Goal: Task Accomplishment & Management: Use online tool/utility

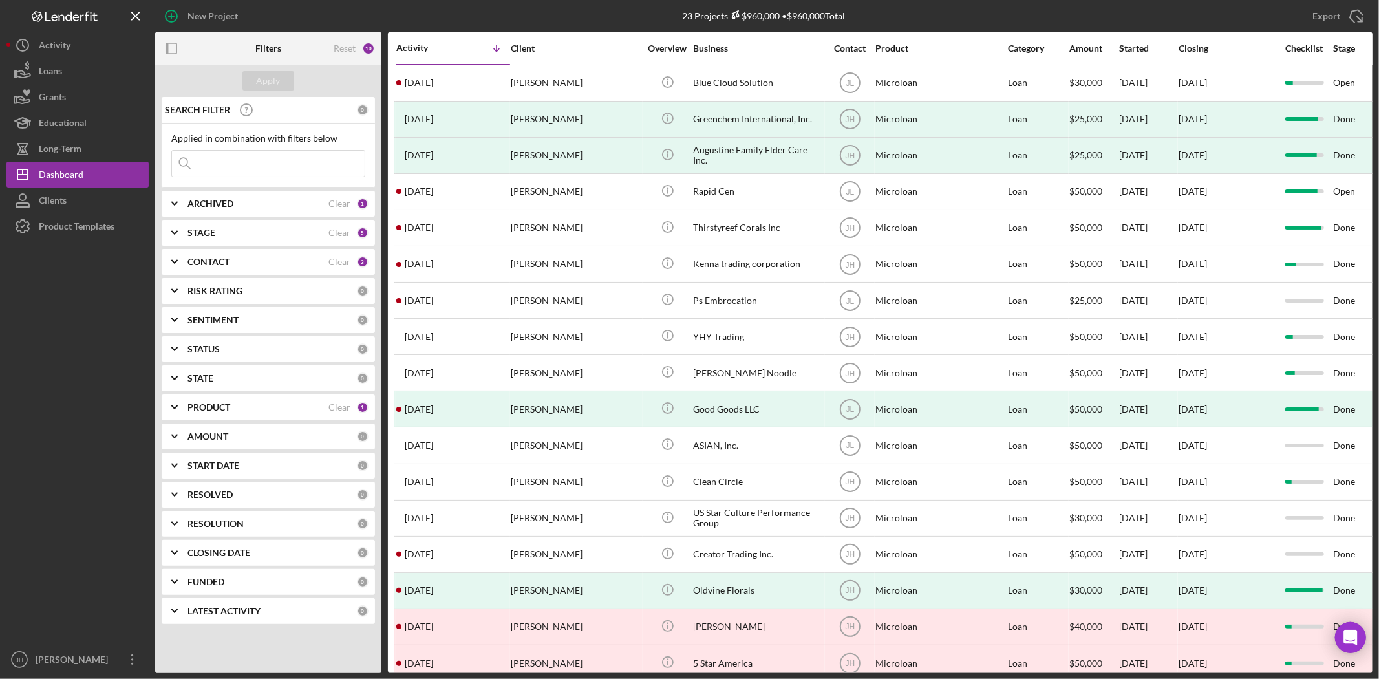
click at [286, 410] on div "PRODUCT" at bounding box center [257, 407] width 141 height 10
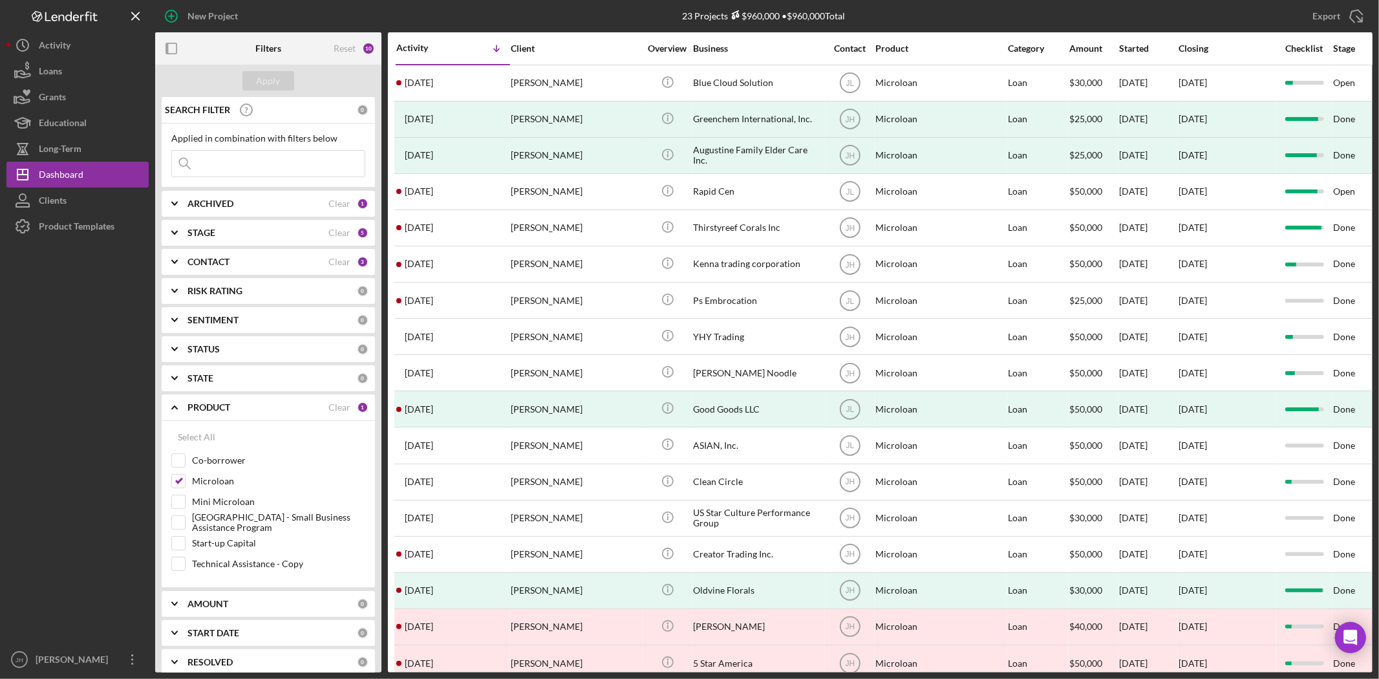
click at [286, 410] on div "PRODUCT" at bounding box center [257, 407] width 141 height 10
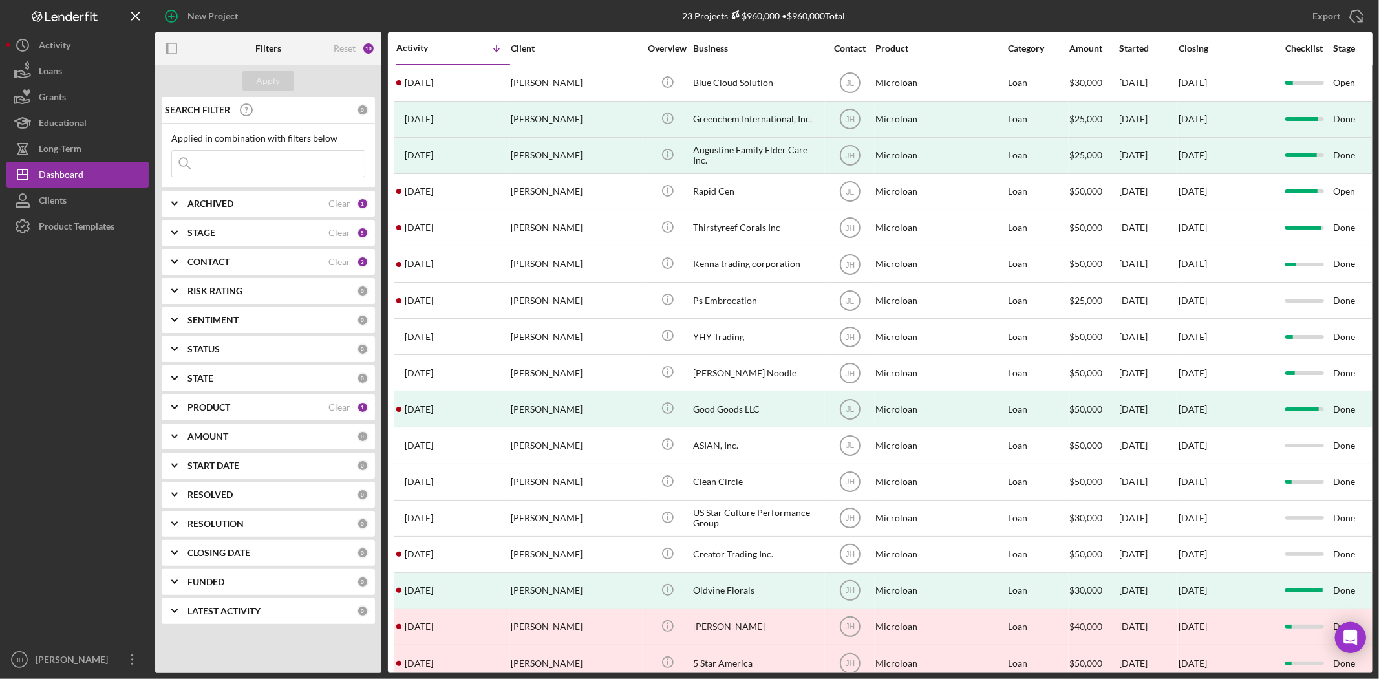
click at [226, 410] on b "PRODUCT" at bounding box center [208, 407] width 43 height 10
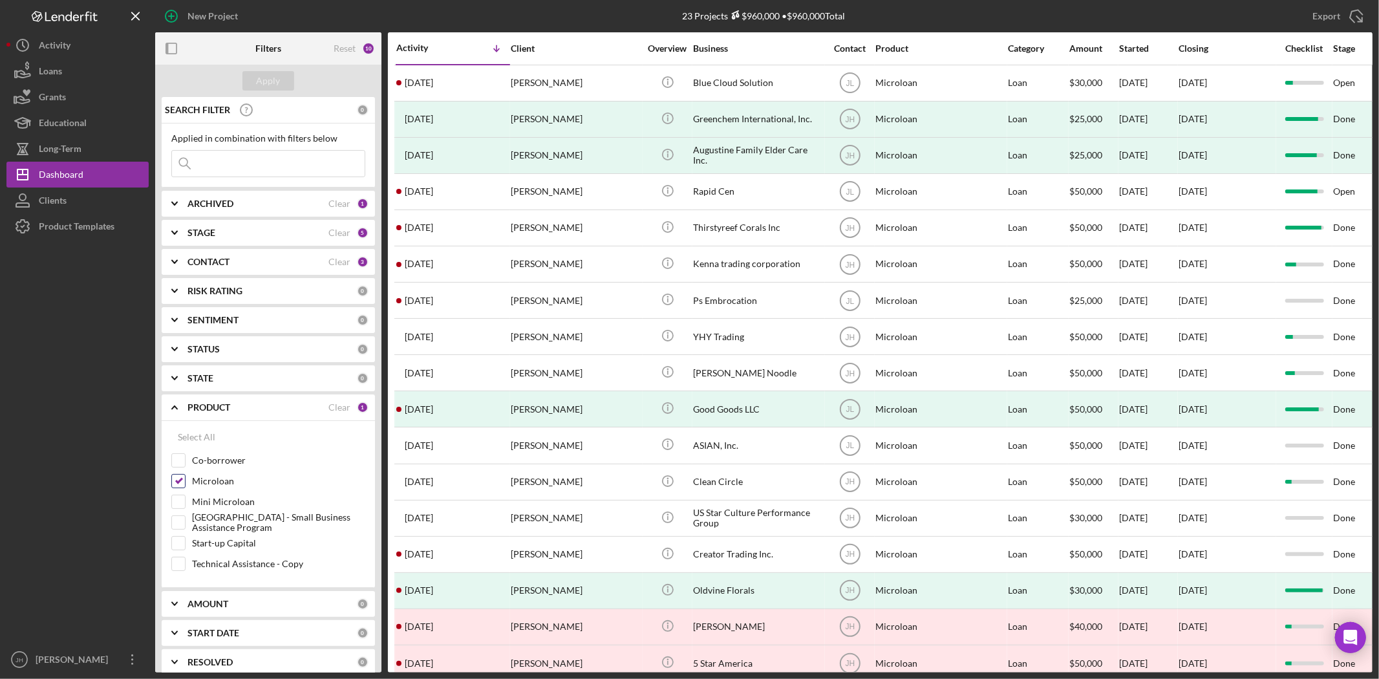
click at [200, 485] on label "Microloan" at bounding box center [278, 480] width 173 height 13
click at [185, 485] on input "Microloan" at bounding box center [178, 480] width 13 height 13
checkbox input "false"
click at [231, 504] on label "Mini Microloan" at bounding box center [278, 501] width 173 height 13
click at [185, 504] on input "Mini Microloan" at bounding box center [178, 501] width 13 height 13
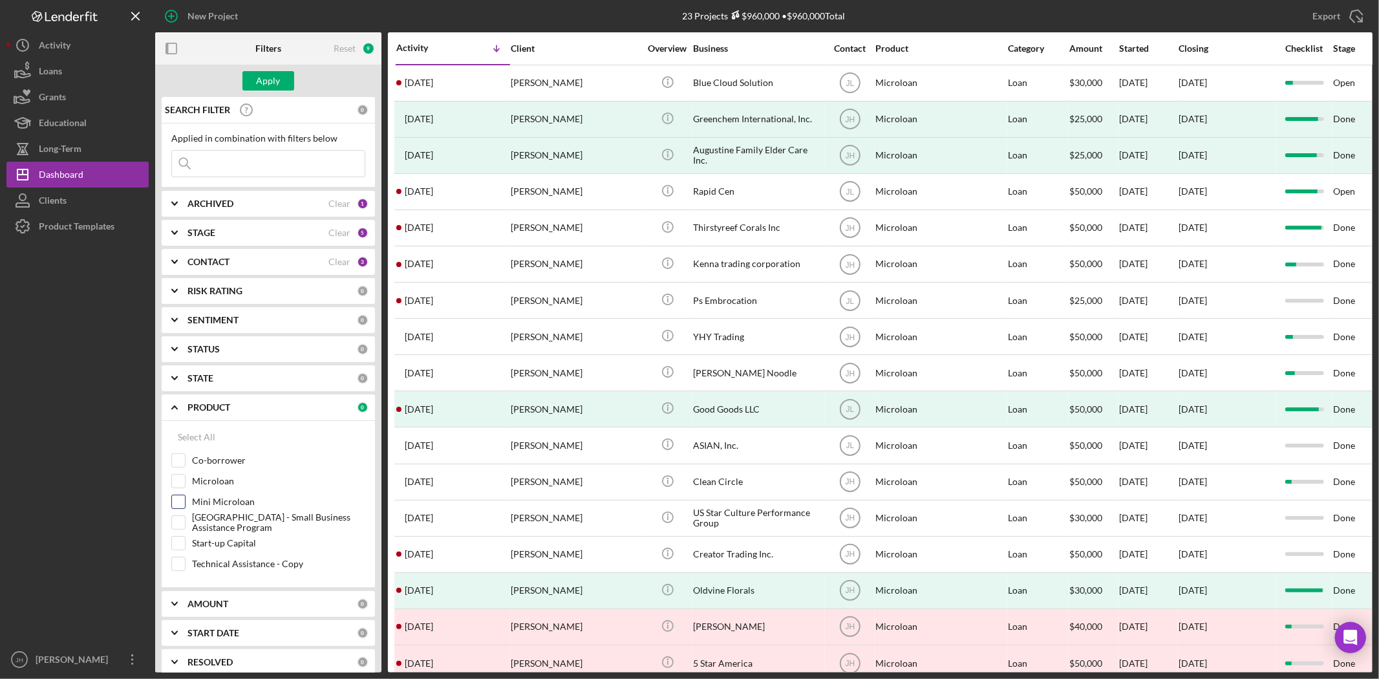
checkbox input "true"
click at [275, 81] on div "Apply" at bounding box center [269, 80] width 24 height 19
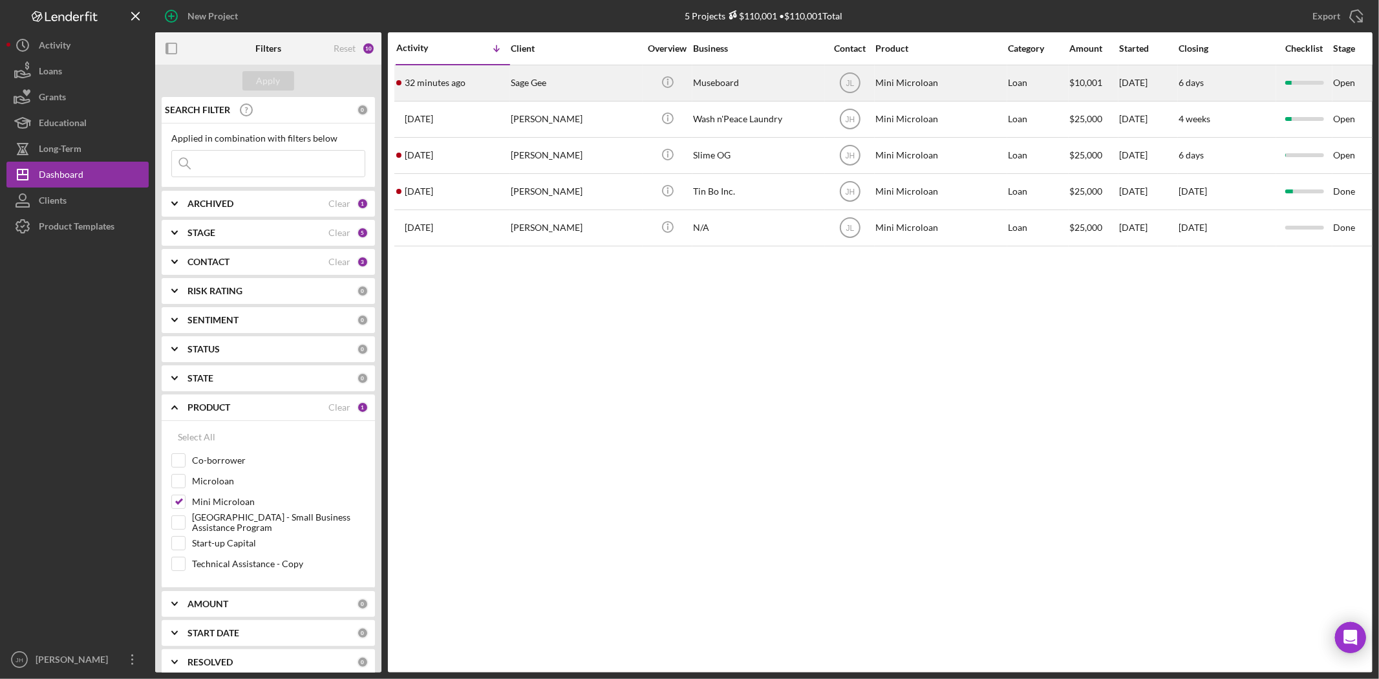
click at [548, 82] on div "Sage Gee" at bounding box center [575, 83] width 129 height 34
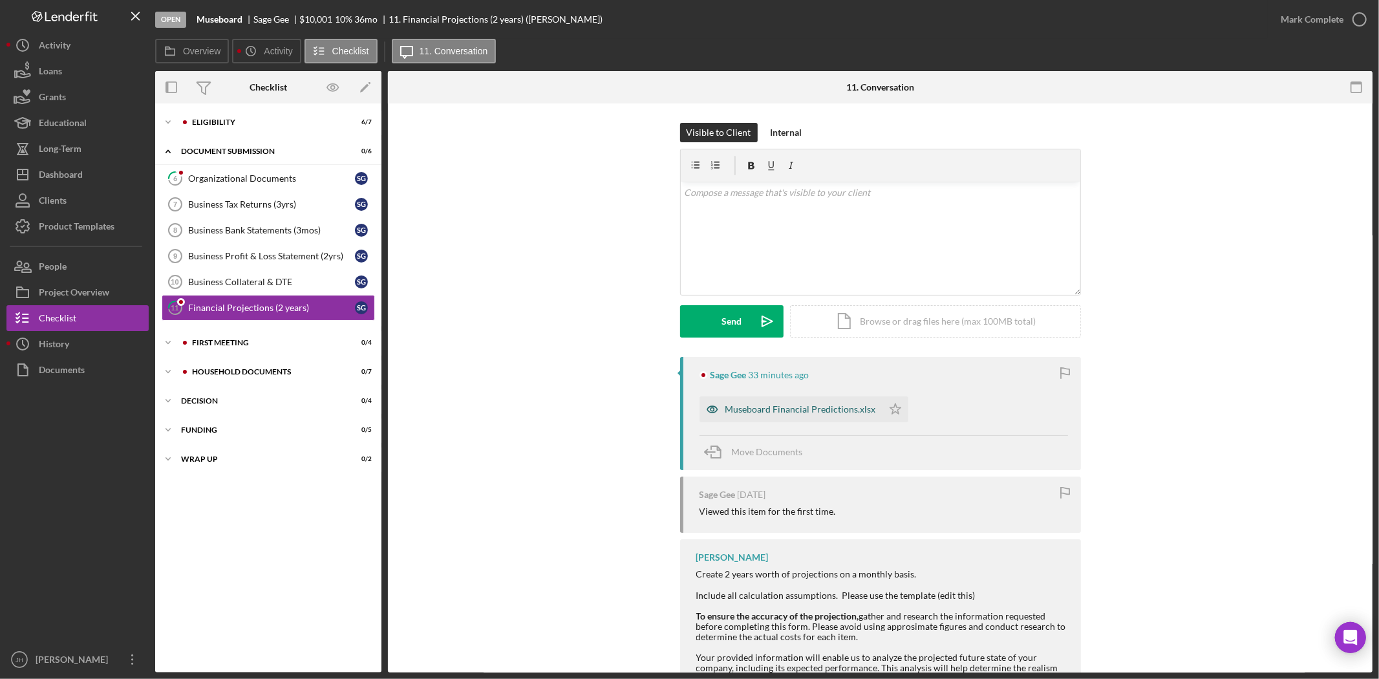
click at [798, 410] on div "Museboard Financial Predictions.xlsx" at bounding box center [800, 409] width 151 height 10
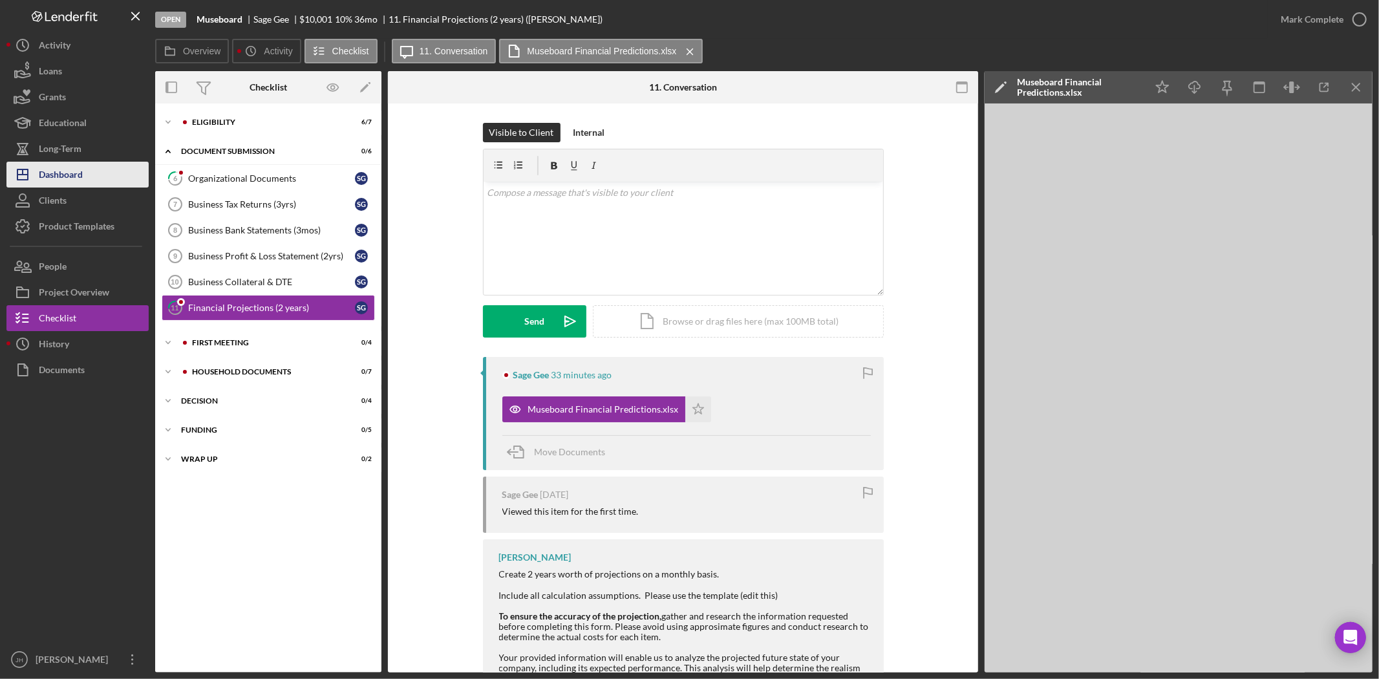
click at [81, 167] on div "Dashboard" at bounding box center [61, 176] width 44 height 29
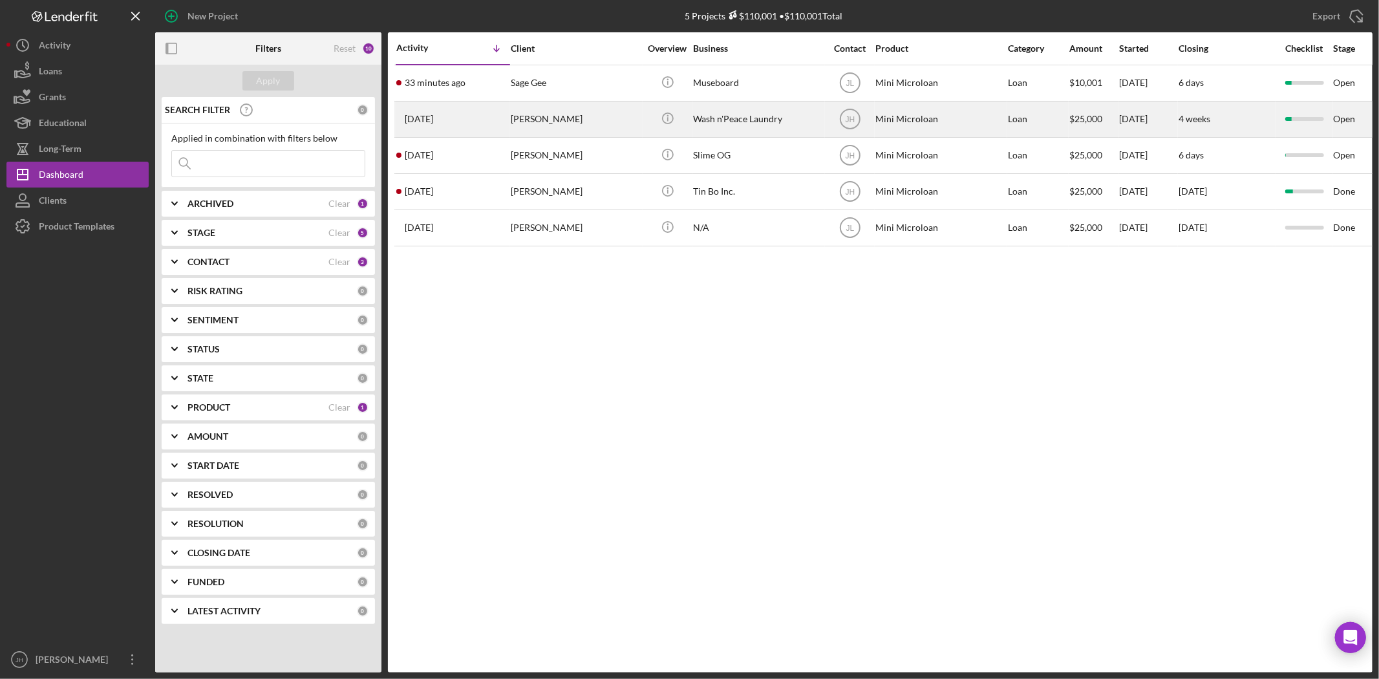
click at [573, 125] on div "[PERSON_NAME]" at bounding box center [575, 119] width 129 height 34
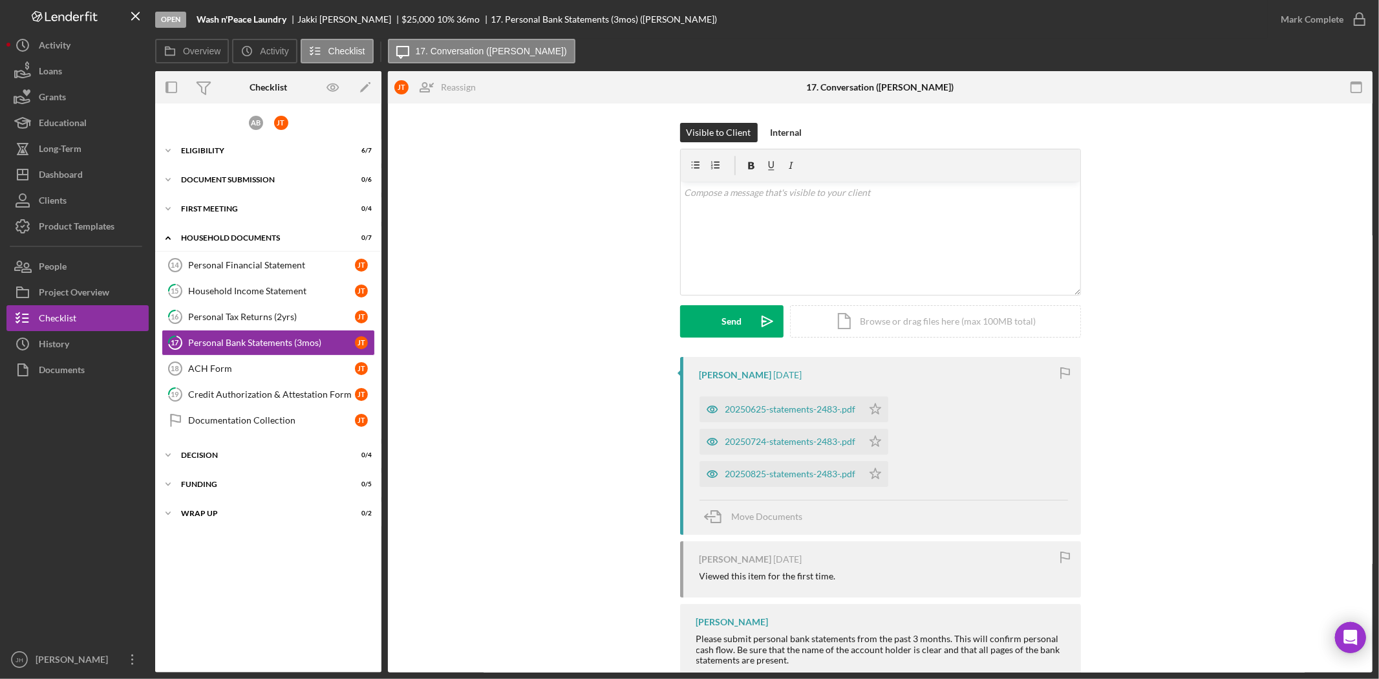
scroll to position [56, 0]
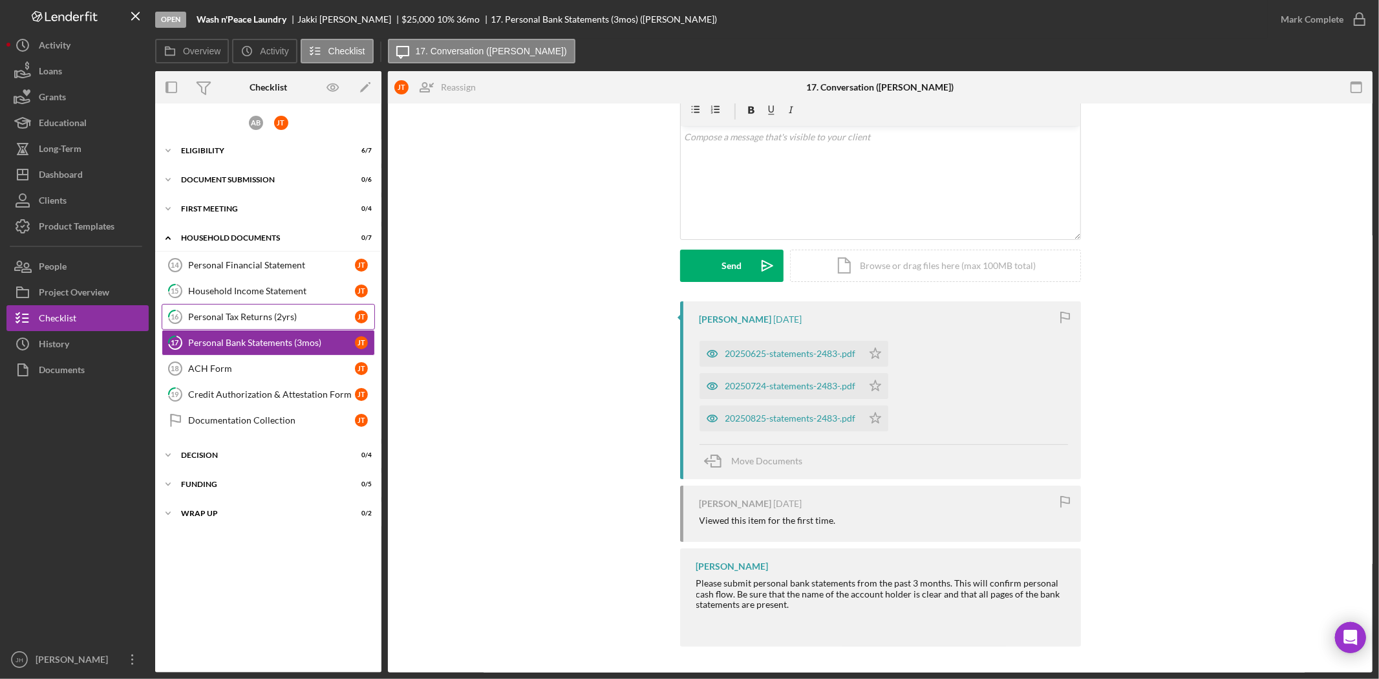
click at [306, 317] on div "Personal Tax Returns (2yrs)" at bounding box center [271, 317] width 167 height 10
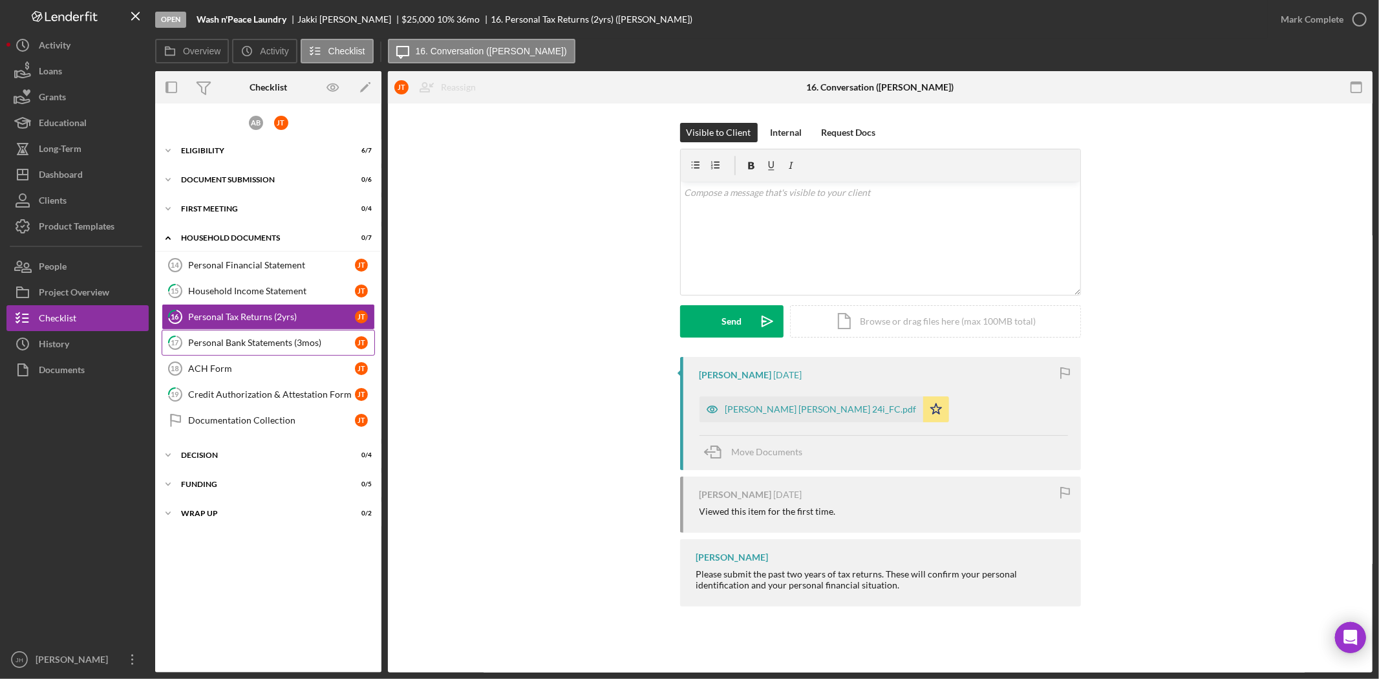
click at [264, 339] on div "Personal Bank Statements (3mos)" at bounding box center [271, 342] width 167 height 10
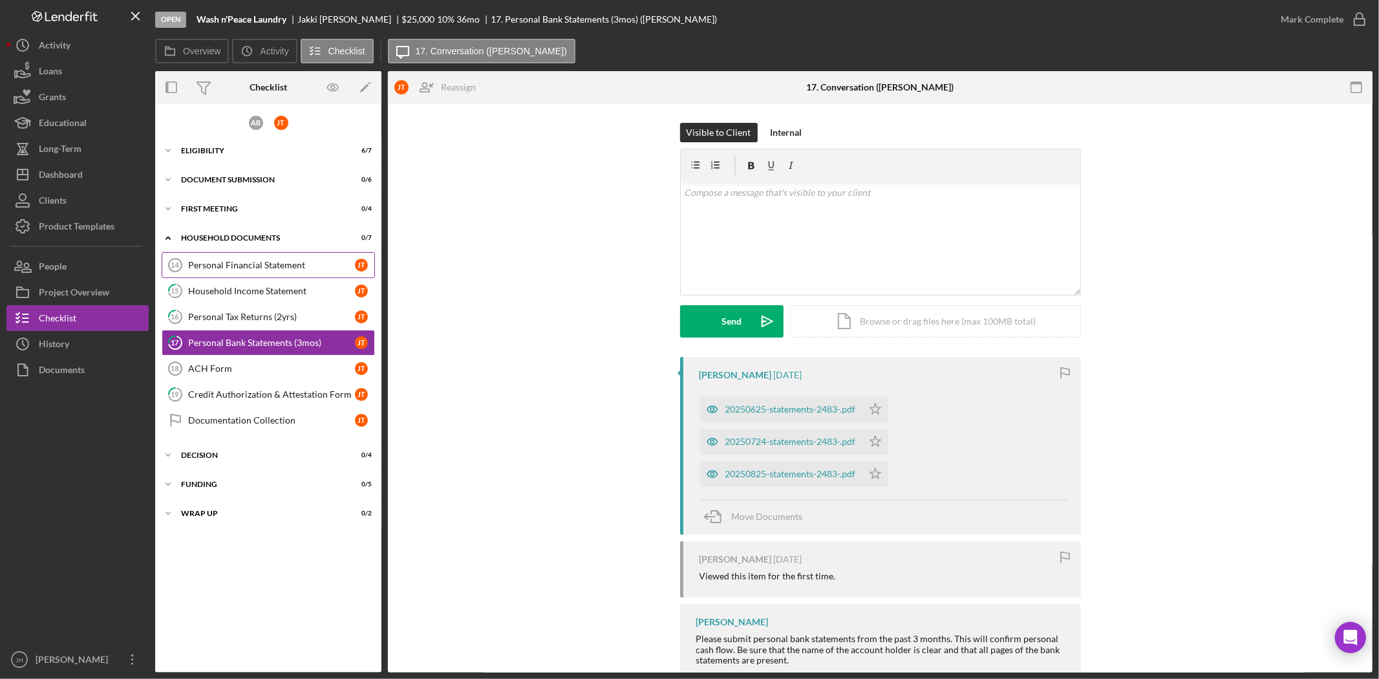
click at [270, 263] on div "Personal Financial Statement" at bounding box center [271, 265] width 167 height 10
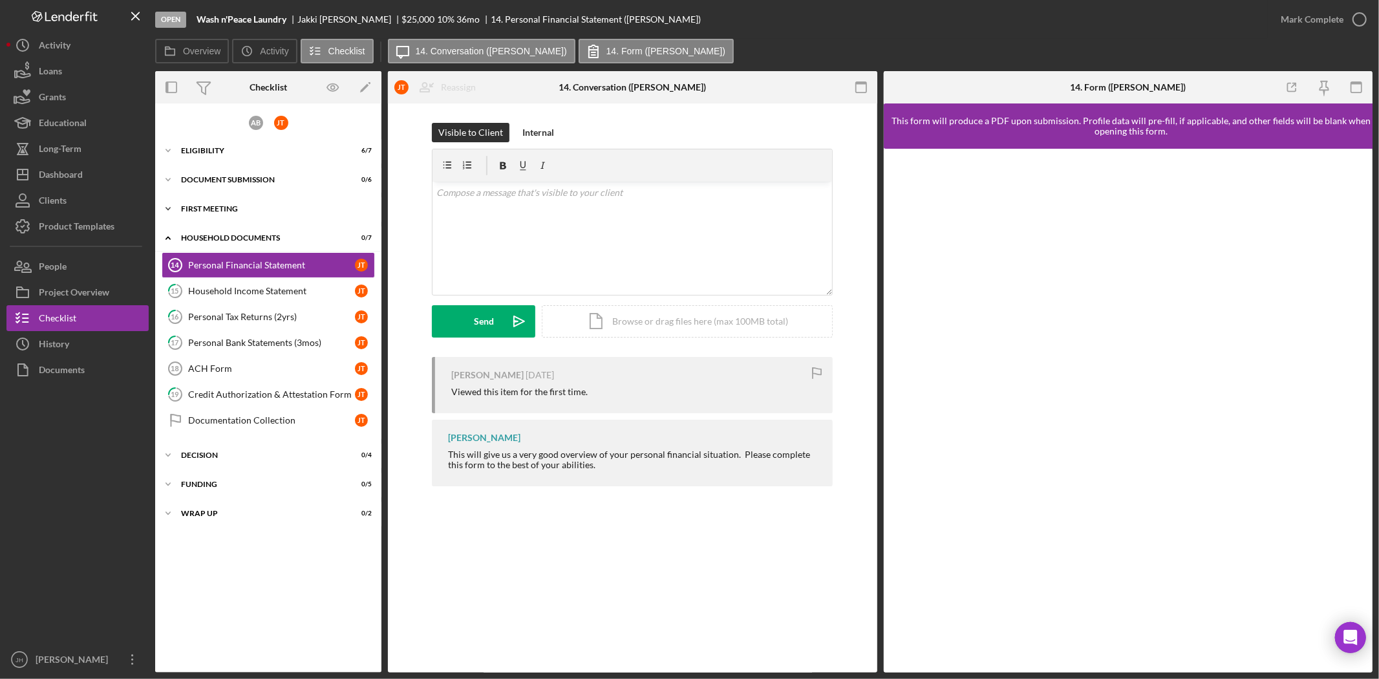
click at [272, 205] on div "First Meeting" at bounding box center [273, 209] width 184 height 8
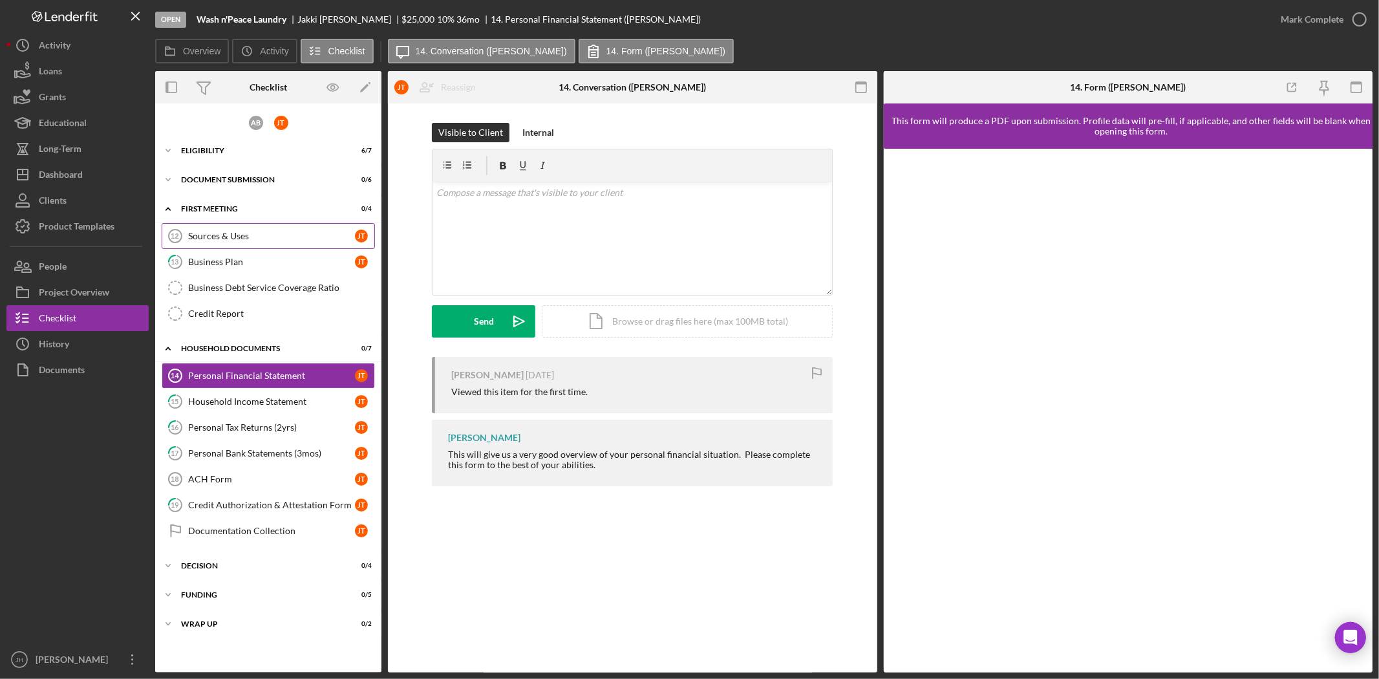
click at [280, 240] on div "Sources & Uses" at bounding box center [271, 236] width 167 height 10
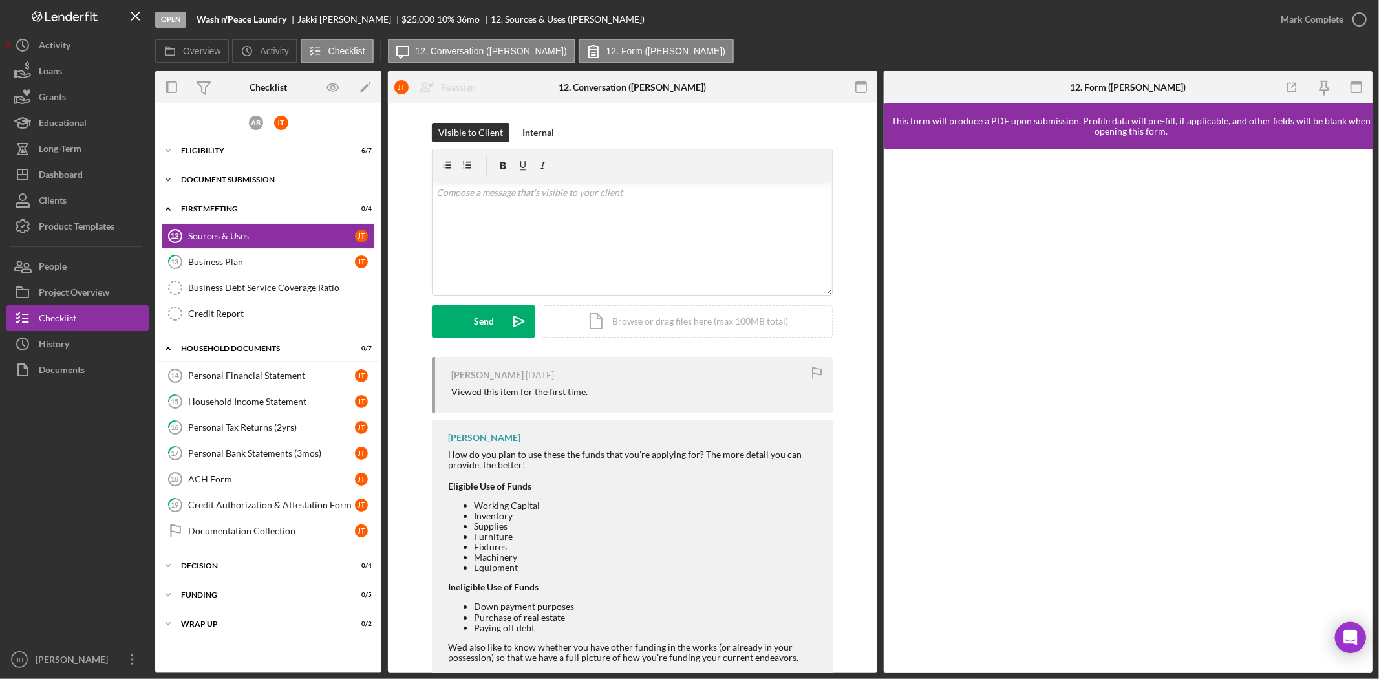
click at [266, 184] on div "Icon/Expander Document Submission 0 / 6" at bounding box center [268, 180] width 226 height 26
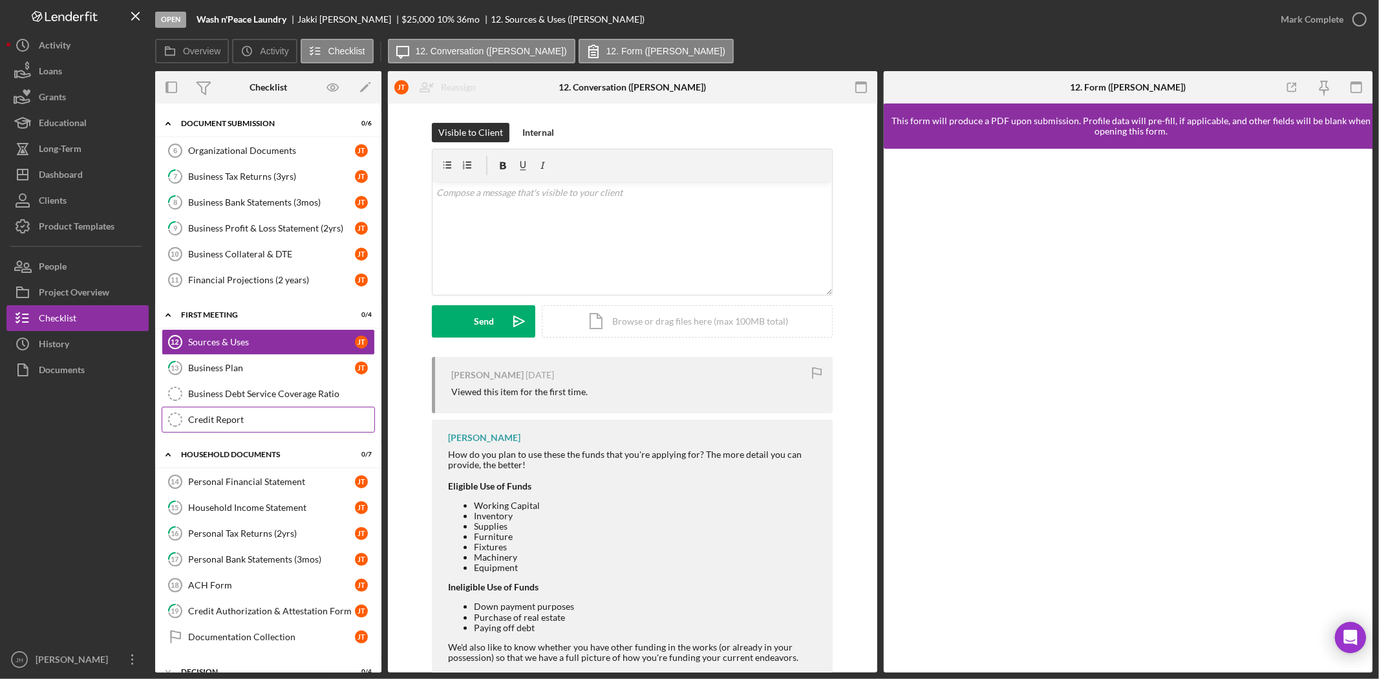
scroll to position [134, 0]
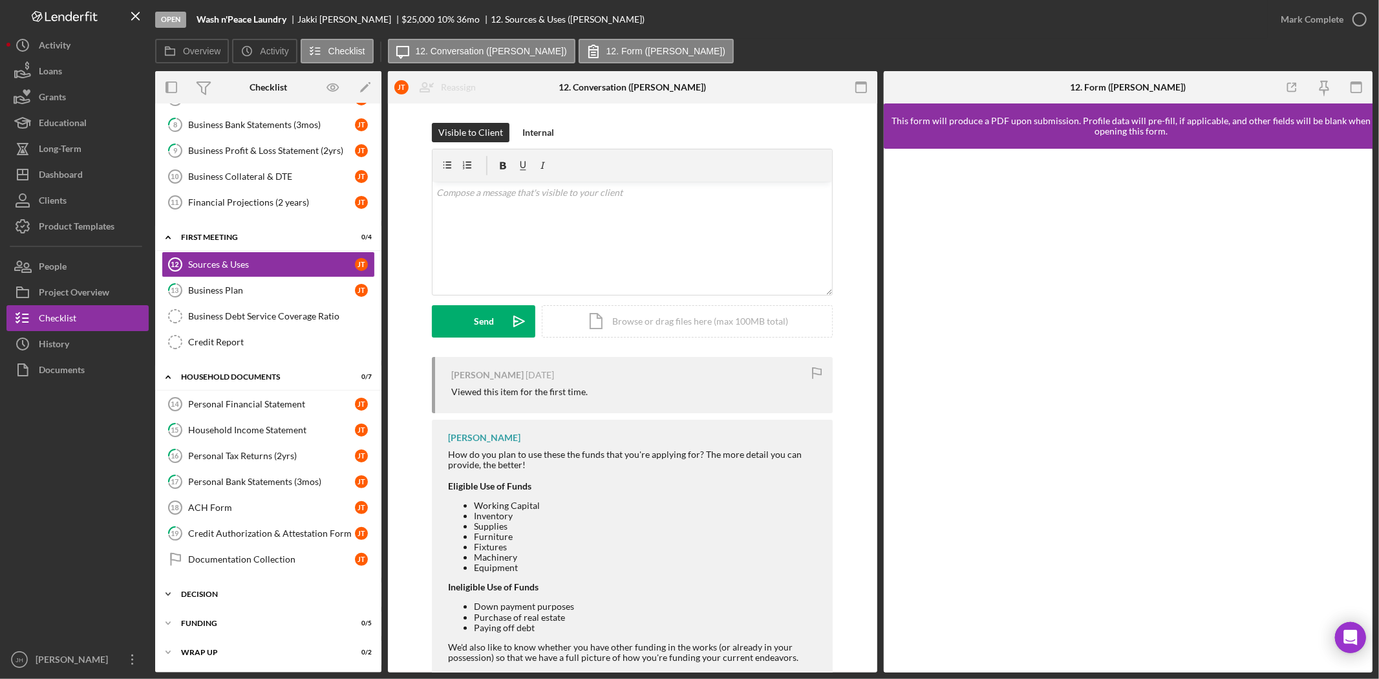
click at [267, 588] on div "Icon/Expander decision 0 / 4" at bounding box center [268, 594] width 226 height 26
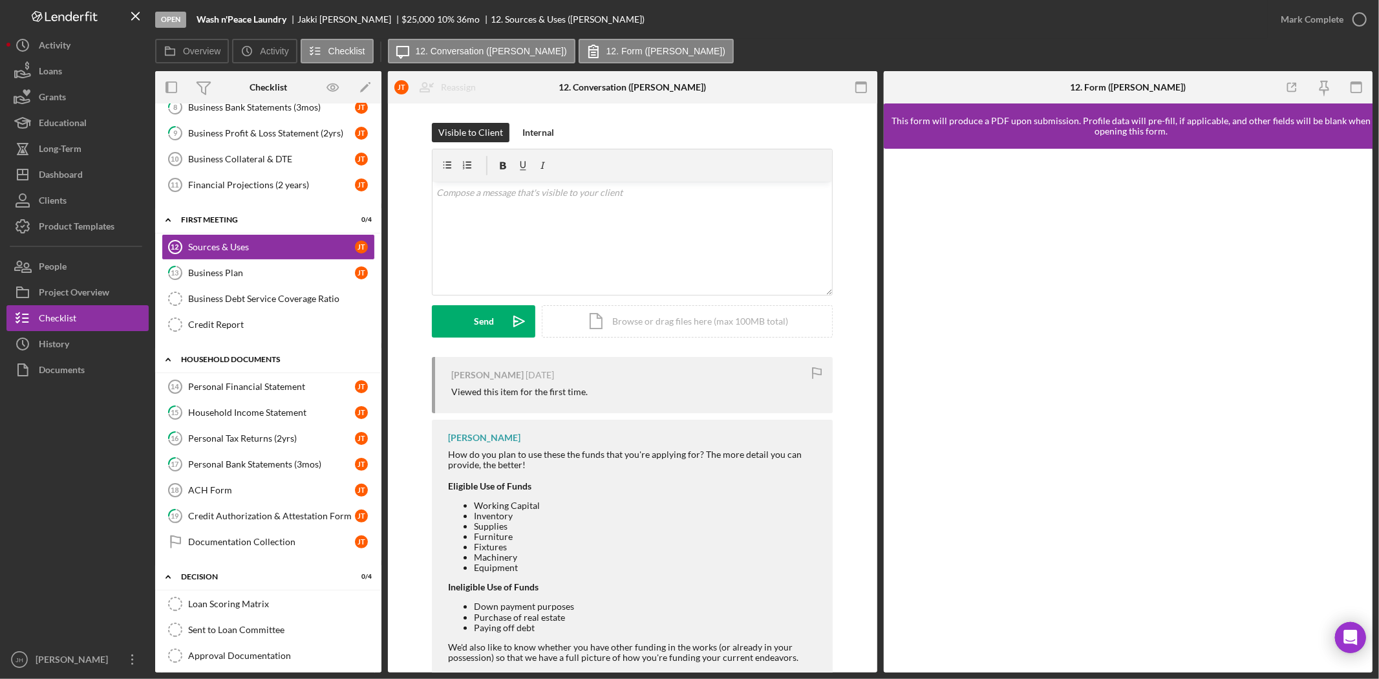
scroll to position [175, 0]
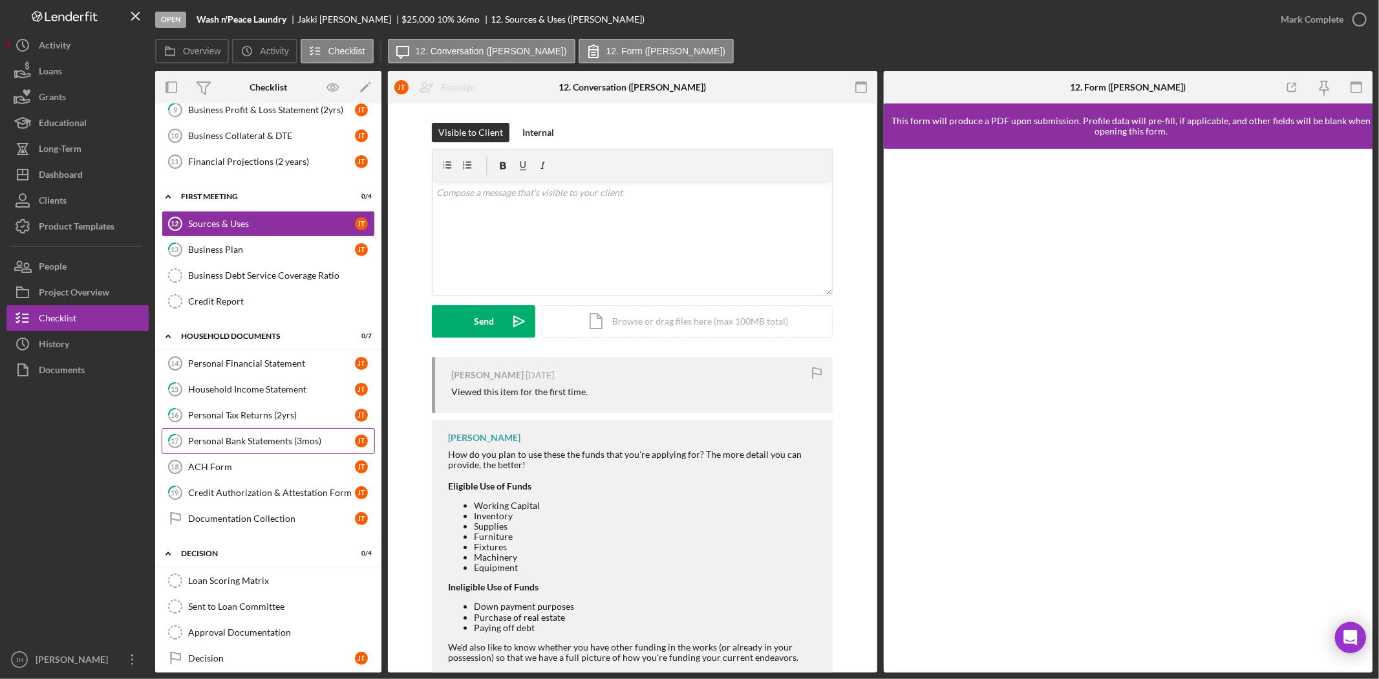
click at [293, 444] on div "Personal Bank Statements (3mos)" at bounding box center [271, 441] width 167 height 10
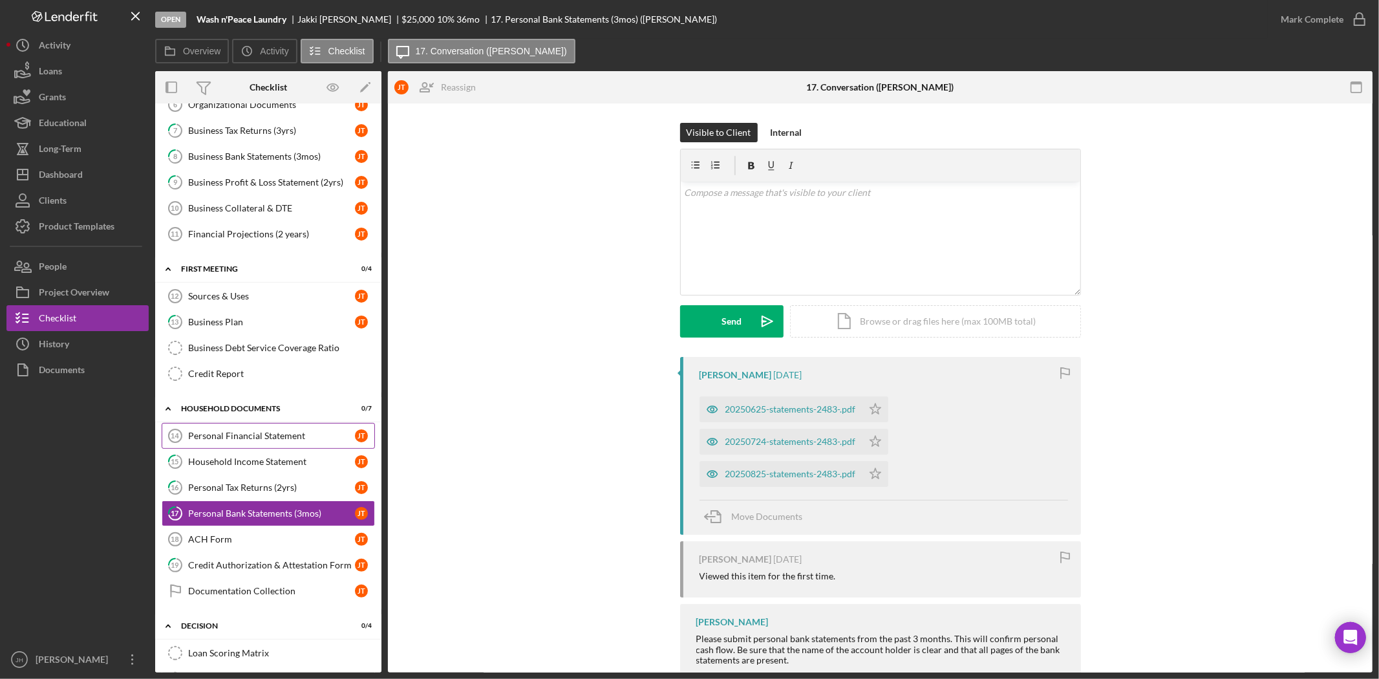
scroll to position [30, 0]
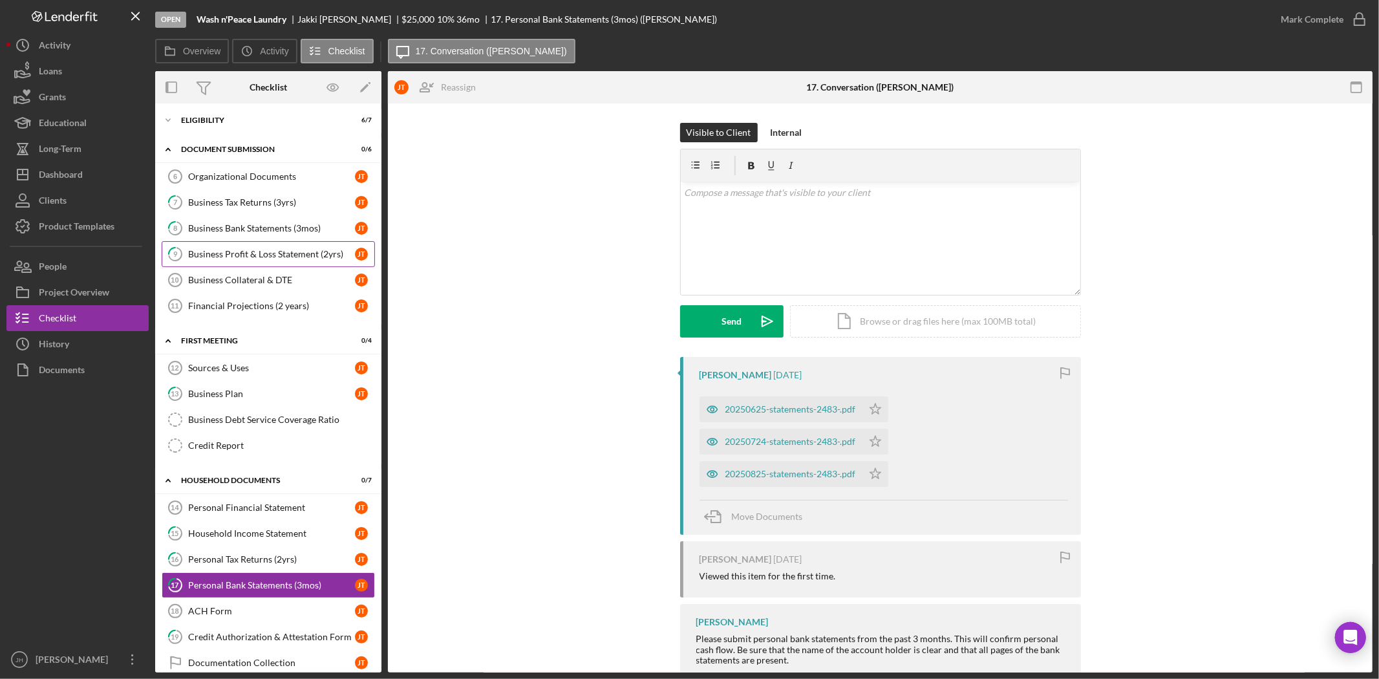
click at [257, 247] on link "9 Business Profit & Loss Statement (2yrs) [PERSON_NAME]" at bounding box center [268, 254] width 213 height 26
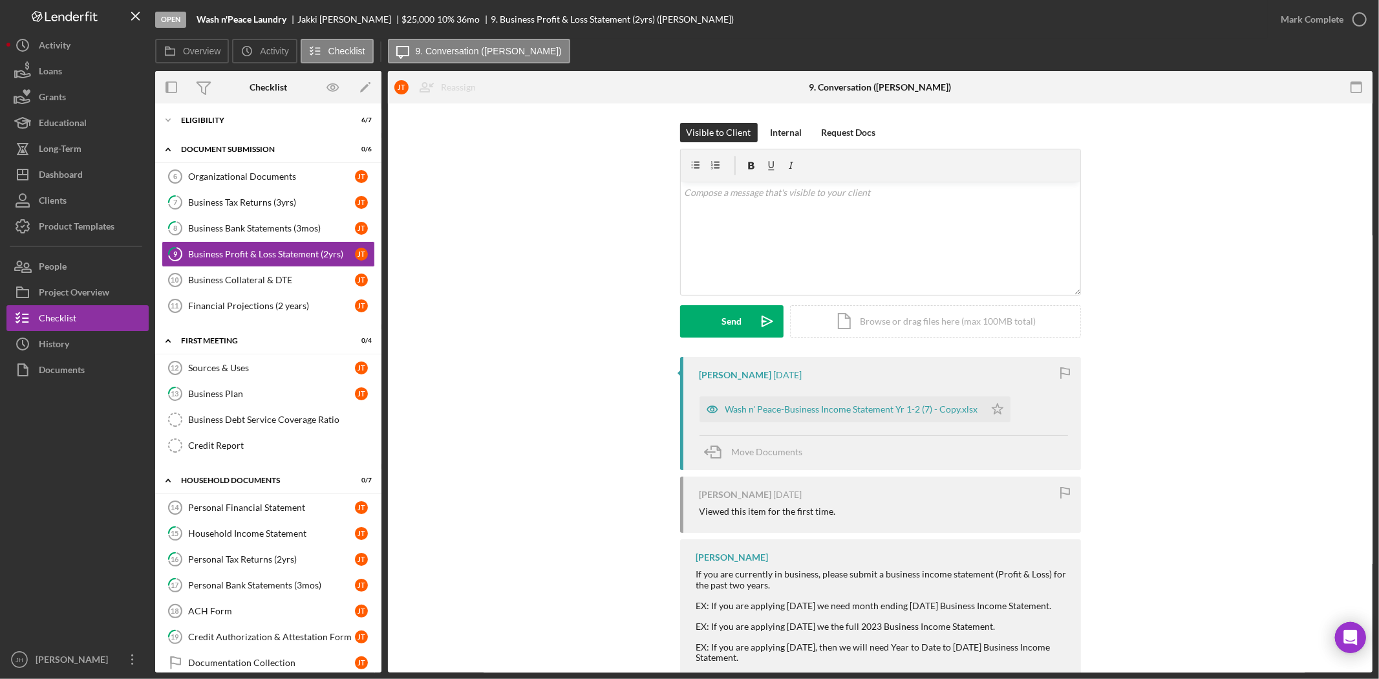
click at [579, 419] on div "[PERSON_NAME] [DATE] Wash n' Peace-Business Income Statement Yr 1-2 (7) - Copy.…" at bounding box center [880, 548] width 946 height 382
click at [736, 407] on div "Wash n' Peace-Business Income Statement Yr 1-2 (7) - Copy.xlsx" at bounding box center [851, 409] width 253 height 10
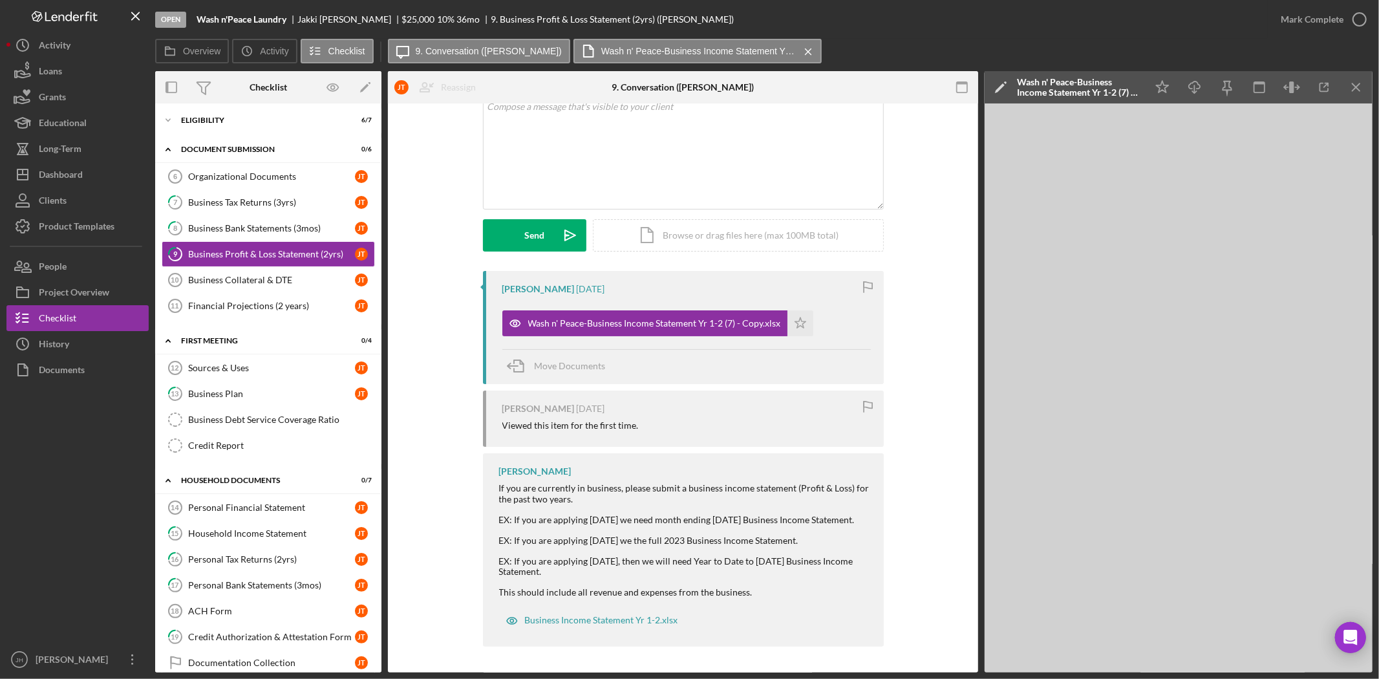
scroll to position [97, 0]
